Goal: Transaction & Acquisition: Purchase product/service

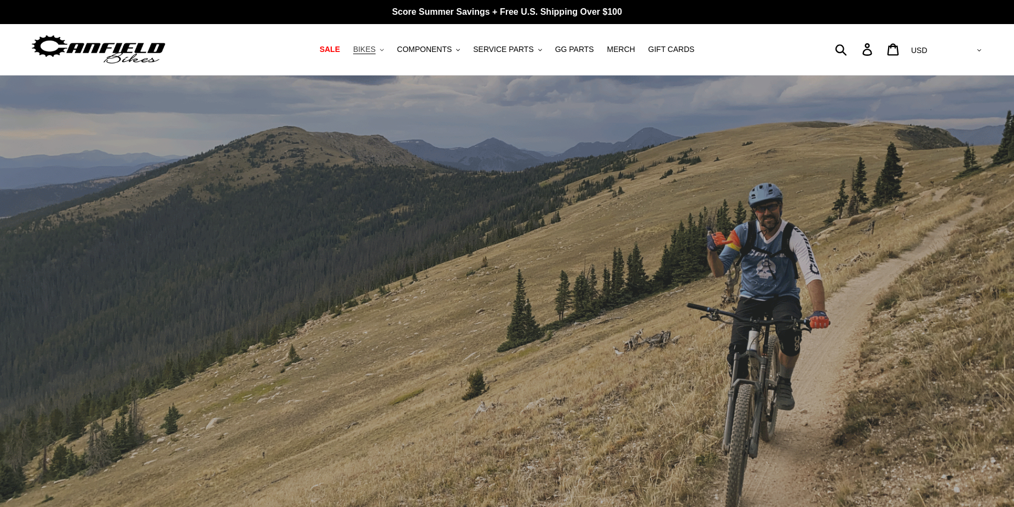
click at [389, 48] on button "BIKES .cls-1{fill:#231f20}" at bounding box center [369, 49] width 42 height 15
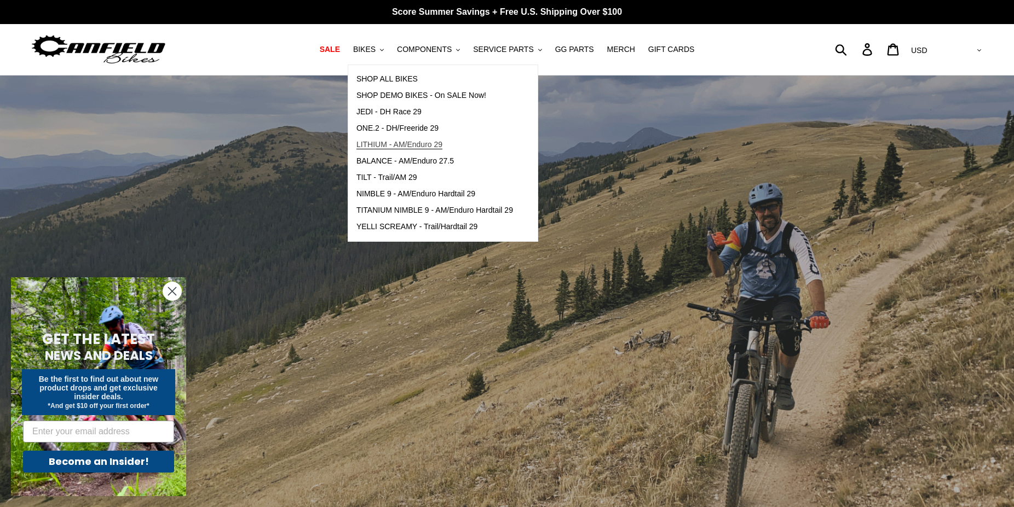
click at [409, 146] on span "LITHIUM - AM/Enduro 29" at bounding box center [399, 144] width 86 height 9
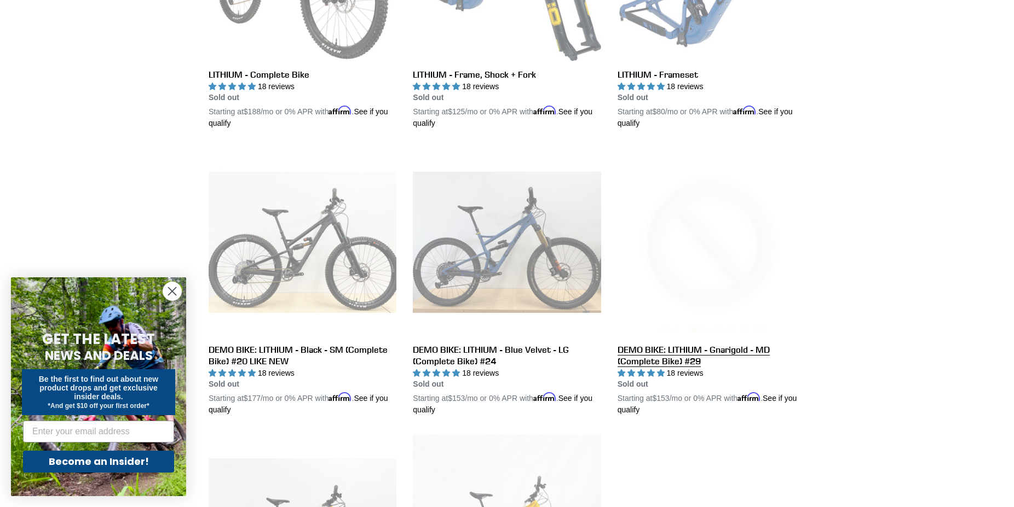
scroll to position [223, 0]
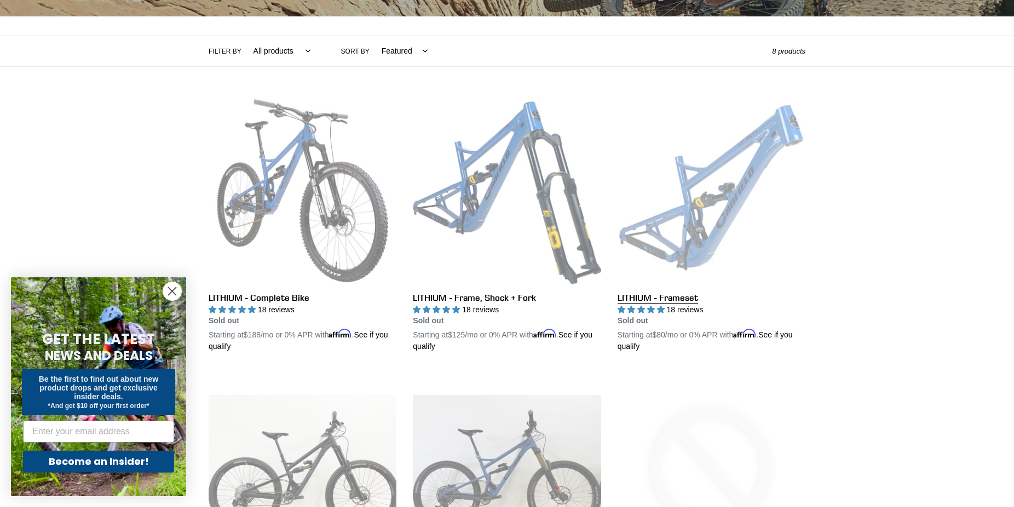
click at [682, 302] on link "LITHIUM - Frameset" at bounding box center [711, 225] width 188 height 256
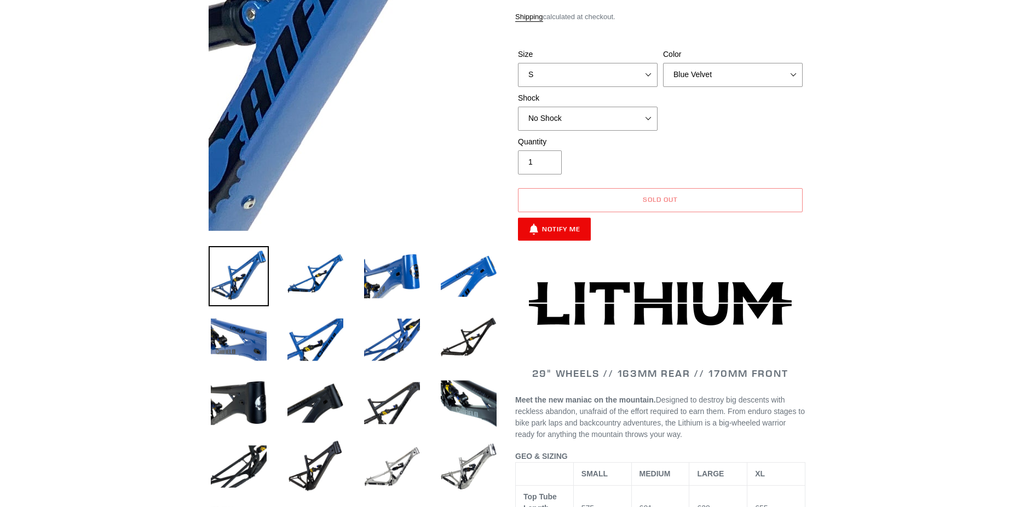
select select "highest-rating"
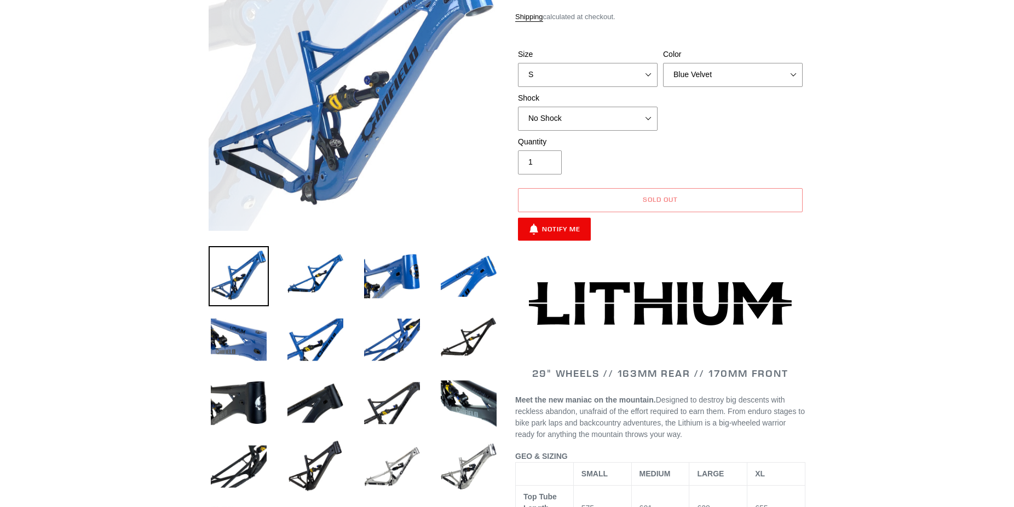
scroll to position [167, 0]
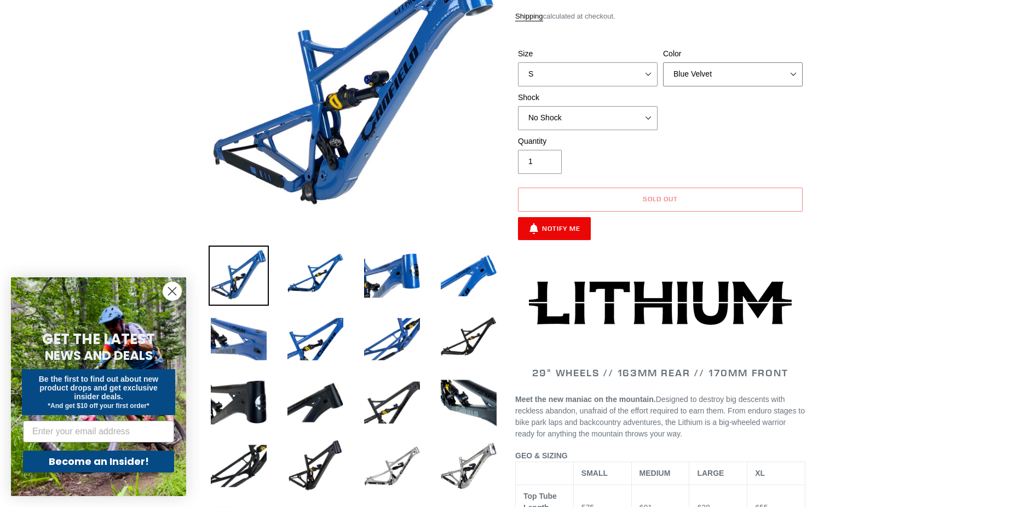
click at [663, 62] on select "Blue Velvet Stealth Black" at bounding box center [733, 74] width 140 height 24
click at [705, 80] on select "Blue Velvet Stealth Black" at bounding box center [733, 74] width 140 height 24
click at [518, 62] on select "S M L XL" at bounding box center [588, 74] width 140 height 24
click at [613, 74] on select "S M L XL" at bounding box center [588, 74] width 140 height 24
click at [518, 106] on select "No Shock Öhlins TTX2 Air Cane Creek DB Kitsuma Air Fox FLOAT X2 Factory Cane Cr…" at bounding box center [588, 118] width 140 height 24
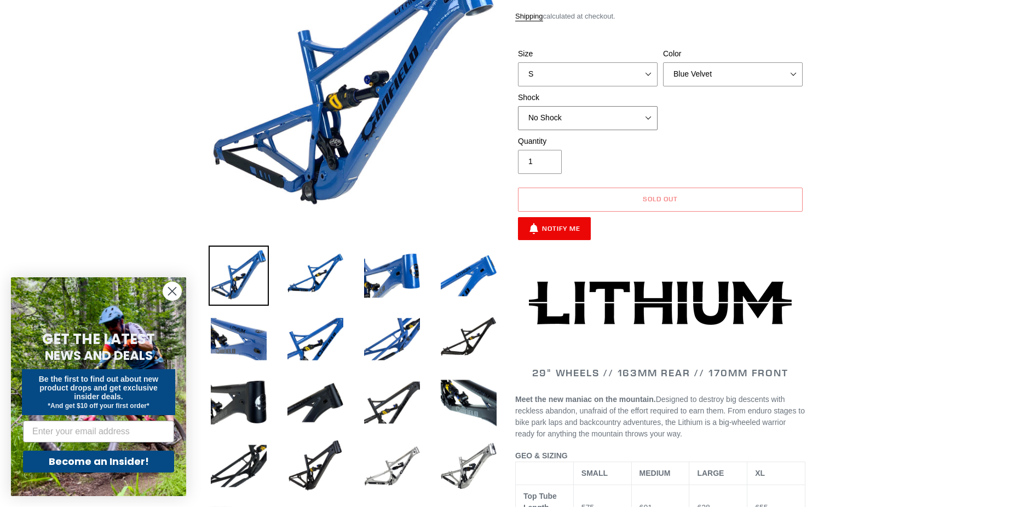
click at [615, 119] on select "No Shock Öhlins TTX2 Air Cane Creek DB Kitsuma Air Fox FLOAT X2 Factory Cane Cr…" at bounding box center [588, 118] width 140 height 24
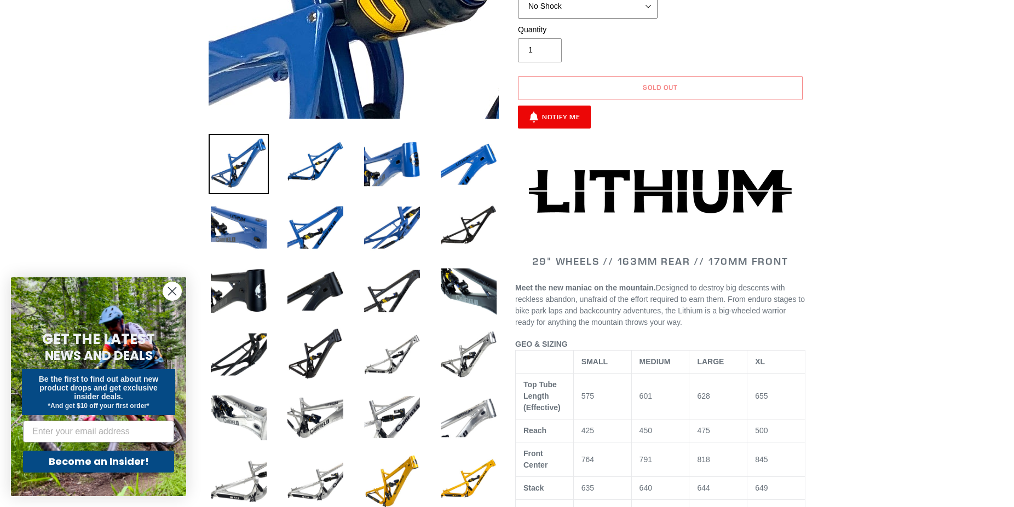
scroll to position [0, 0]
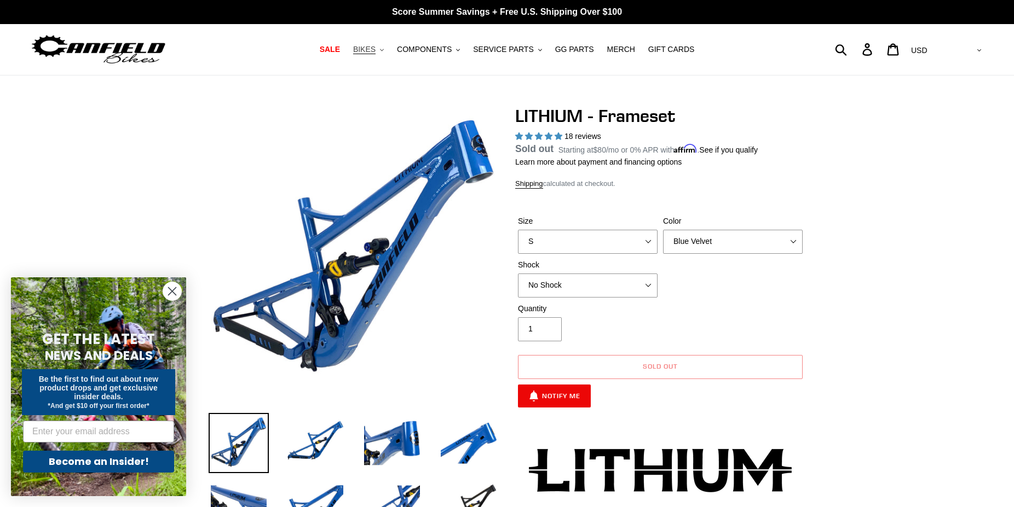
click at [384, 49] on icon ".cls-1{fill:#231f20}" at bounding box center [382, 50] width 4 height 4
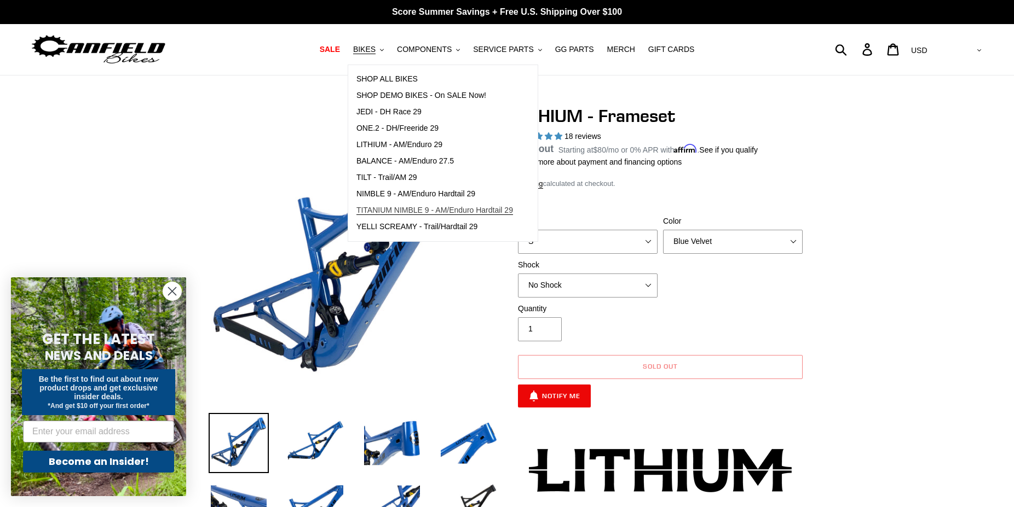
click at [435, 203] on link "TITANIUM NIMBLE 9 - AM/Enduro Hardtail 29" at bounding box center [434, 210] width 173 height 16
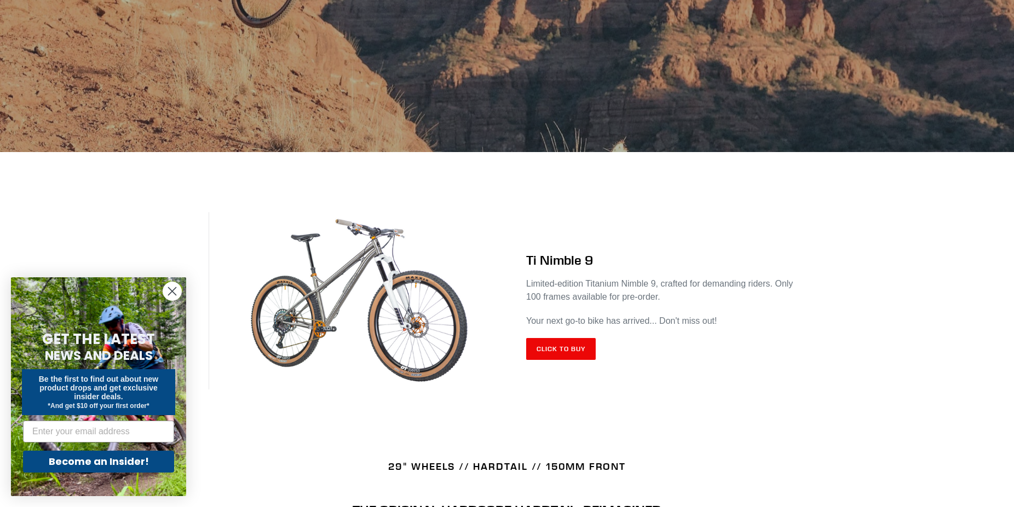
scroll to position [502, 0]
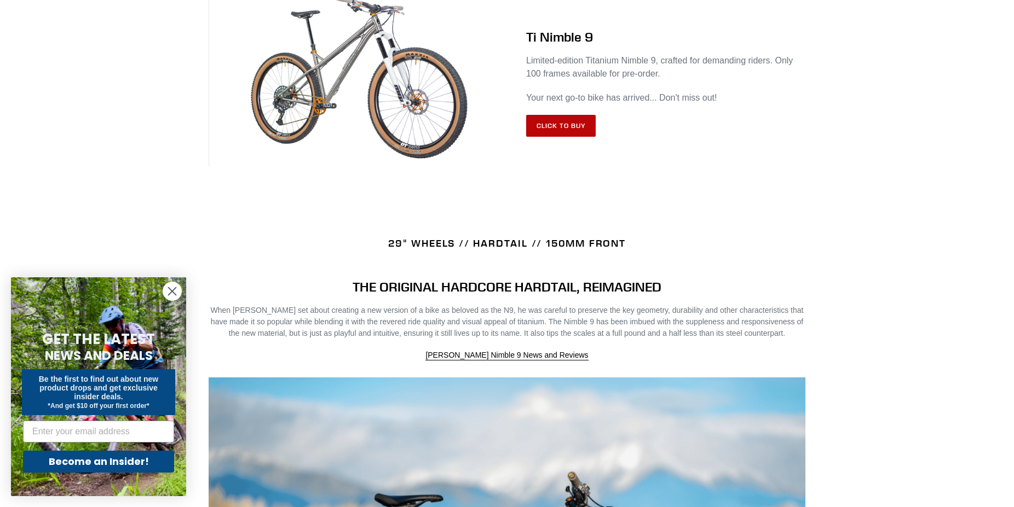
click at [570, 129] on link "Click to Buy" at bounding box center [561, 126] width 70 height 22
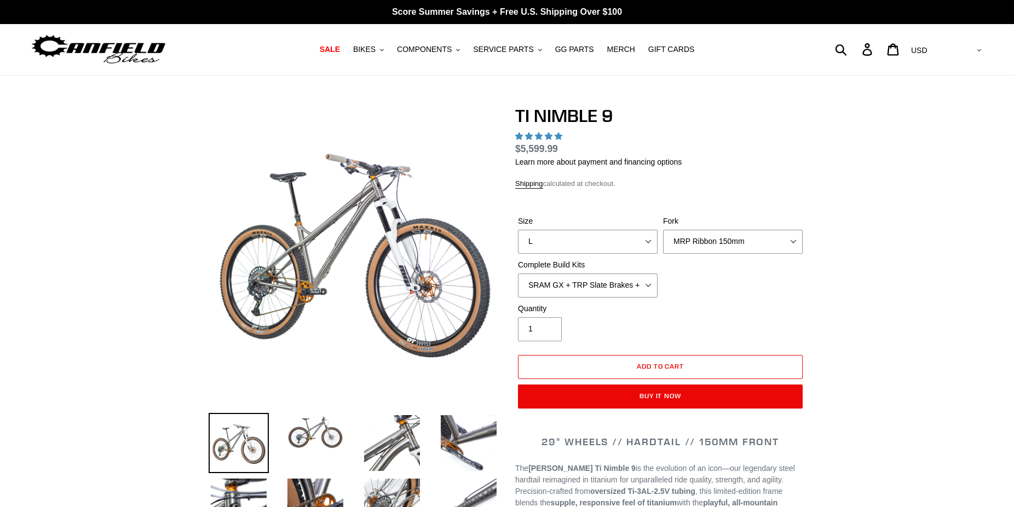
click at [518, 230] on select "S M L XL / XXL (Specify at checkout)" at bounding box center [588, 242] width 140 height 24
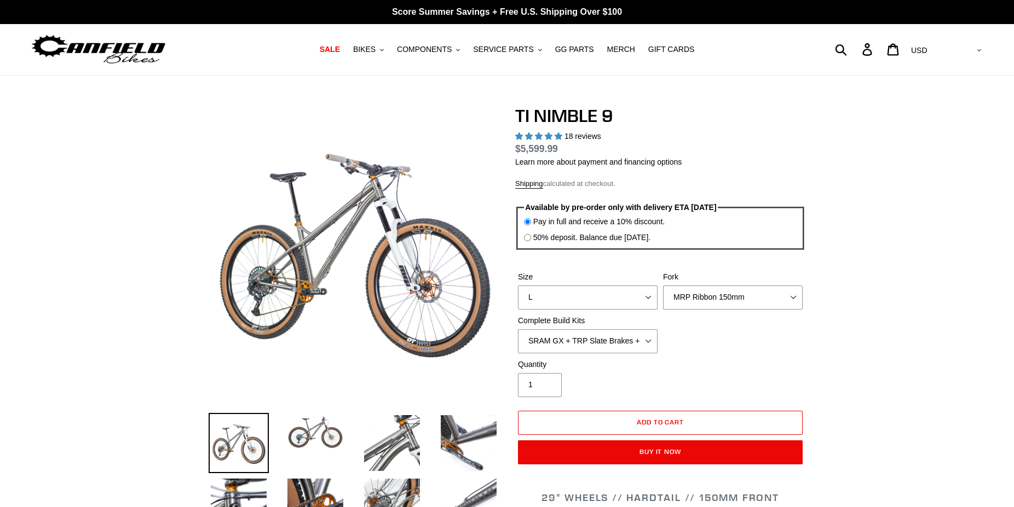
select select "highest-rating"
select select "XL / XXL (Specify at checkout)"
click option "XL / XXL (Specify at checkout)" at bounding box center [0, 0] width 0 height 0
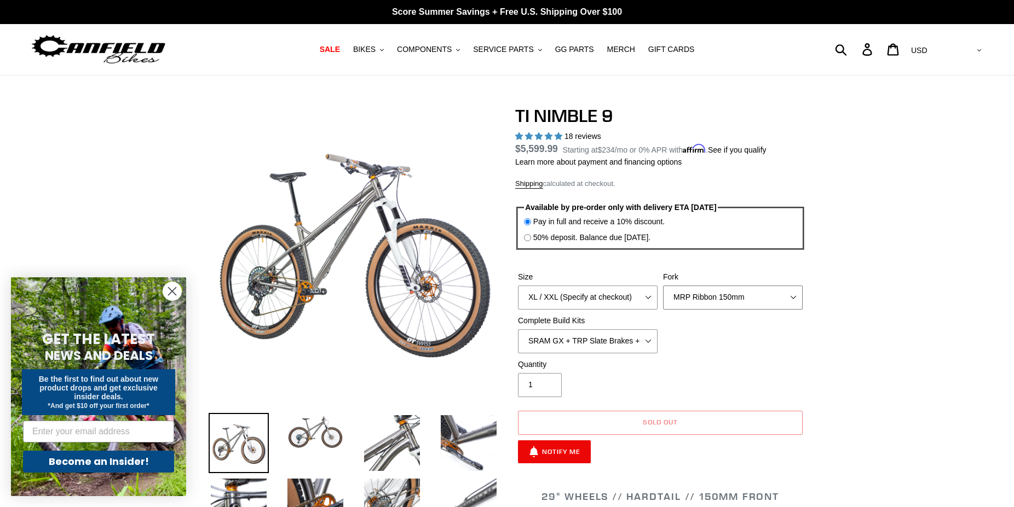
click at [663, 286] on select "MRP Ribbon 150mm RockShox Lyrik 150mm Fox Factory 36 150mm Cane Creek Helm 150m…" at bounding box center [733, 298] width 140 height 24
select select "Fork - None"
click option "Fork - None" at bounding box center [0, 0] width 0 height 0
click at [518, 329] on select "SRAM GX + TRP Slate Brakes + Rotors + e13 LG-1 Wheels SHIMANO XT + SHIMANO brak…" at bounding box center [588, 341] width 140 height 24
select select "Complete Build Kit - None (Contact us for Custom Builds)"
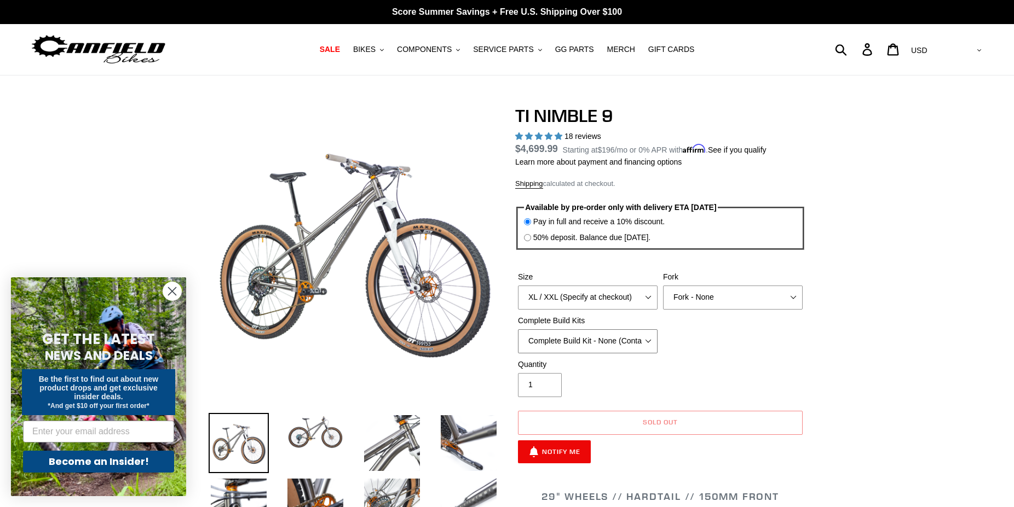
click option "Complete Build Kit - None (Contact us for Custom Builds)" at bounding box center [0, 0] width 0 height 0
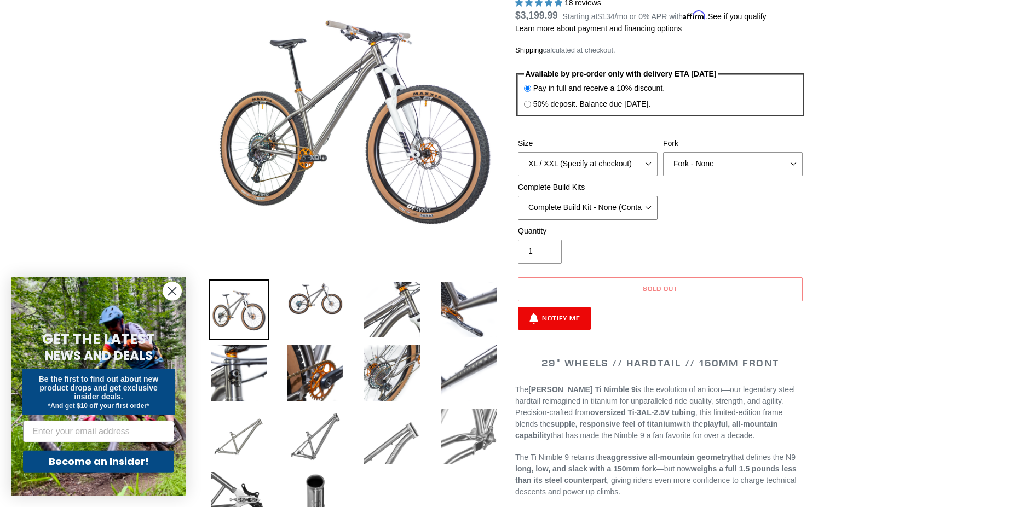
scroll to position [335, 0]
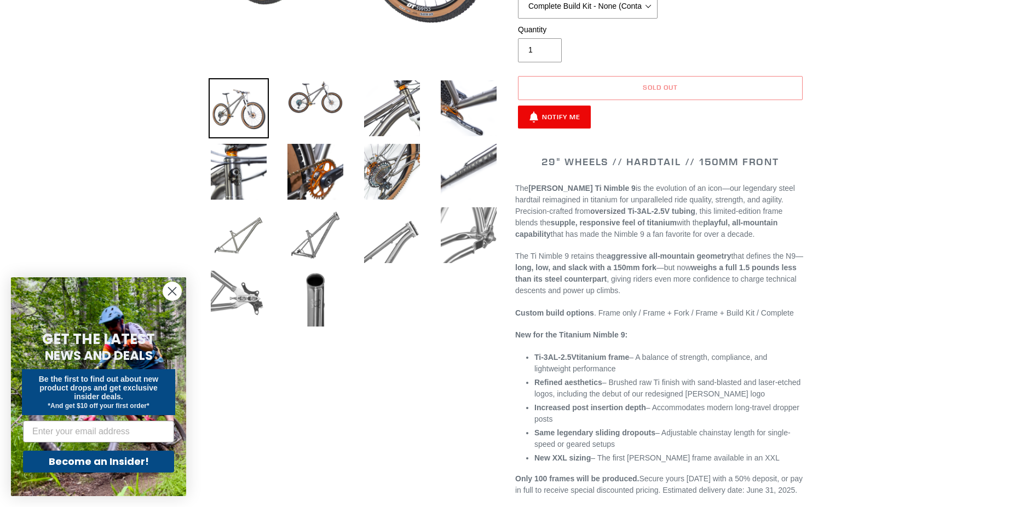
click at [219, 303] on img at bounding box center [239, 299] width 60 height 60
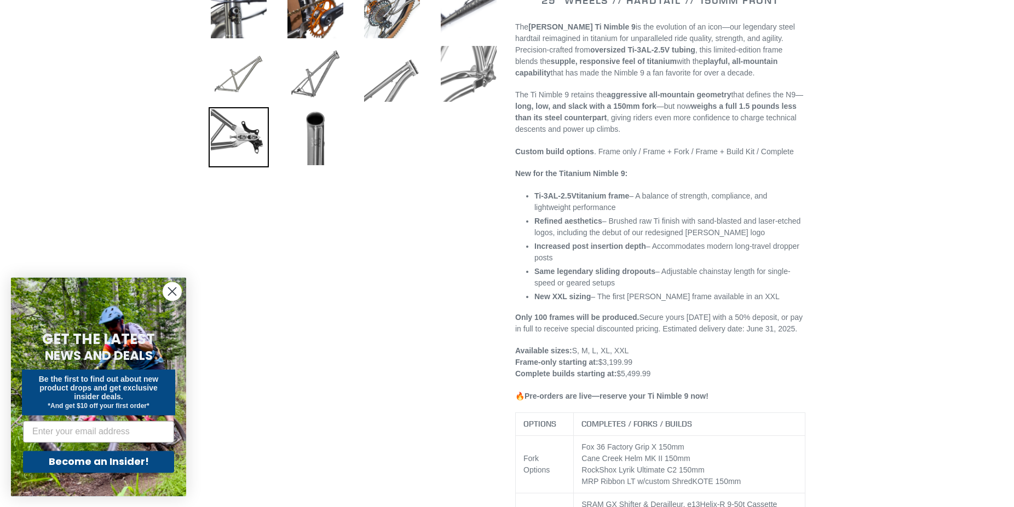
scroll to position [502, 0]
